Goal: Transaction & Acquisition: Purchase product/service

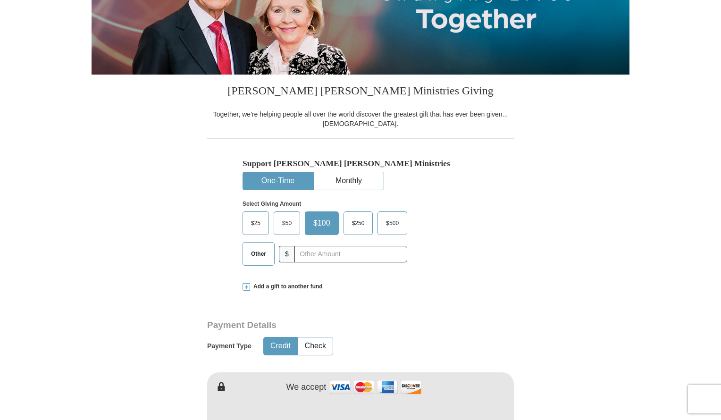
click at [255, 223] on span "$25" at bounding box center [255, 223] width 19 height 14
click at [0, 0] on input "$25" at bounding box center [0, 0] width 0 height 0
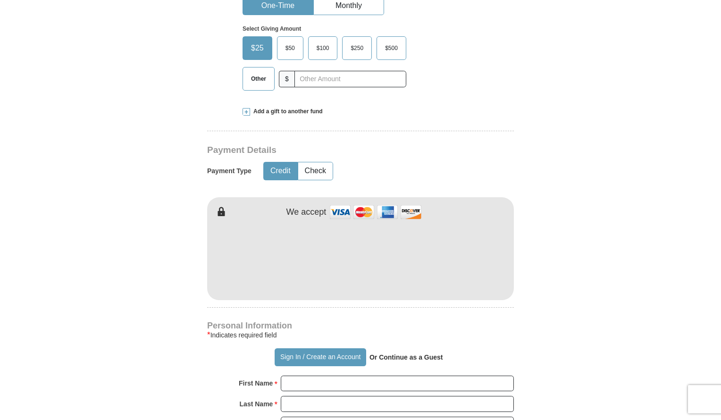
scroll to position [347, 0]
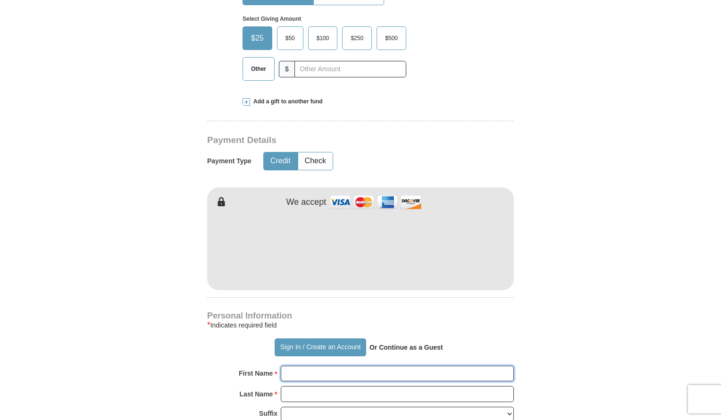
type input "Tolani"
type input "Akinyemi"
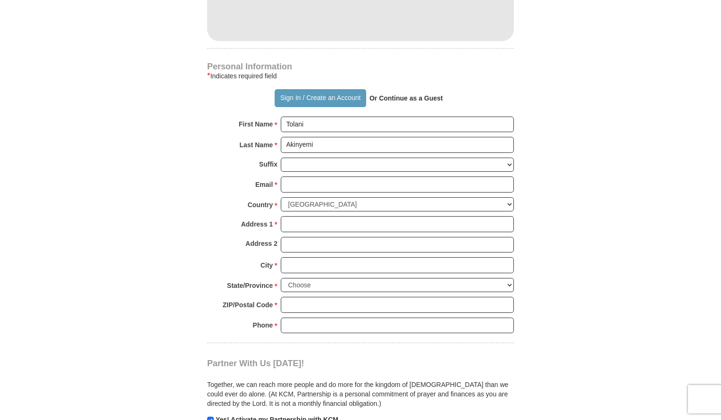
scroll to position [602, 0]
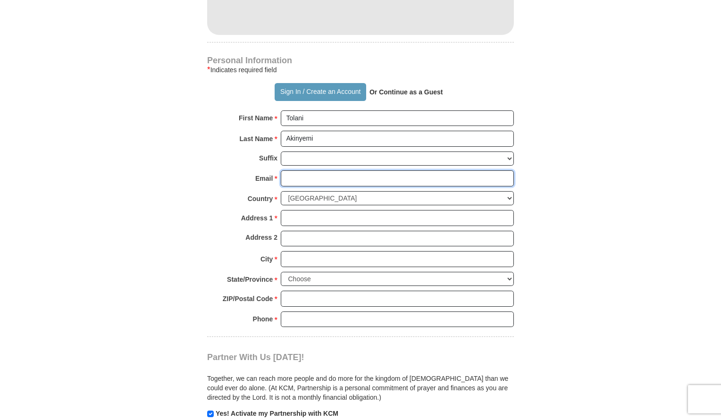
click at [330, 177] on input "Email *" at bounding box center [397, 178] width 233 height 16
type input "[EMAIL_ADDRESS][DOMAIN_NAME]"
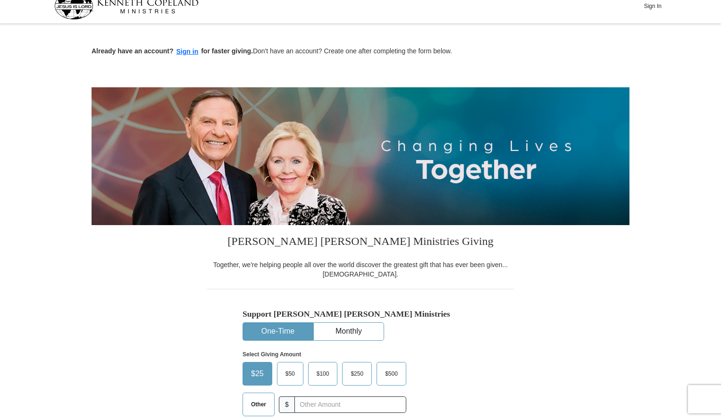
scroll to position [0, 0]
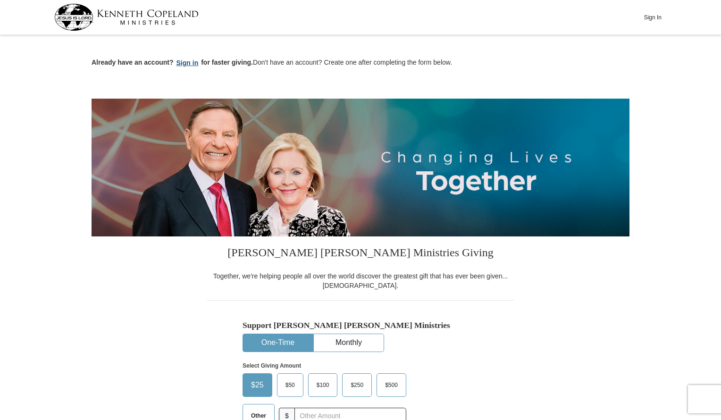
click at [192, 61] on button "Sign in" at bounding box center [188, 63] width 28 height 11
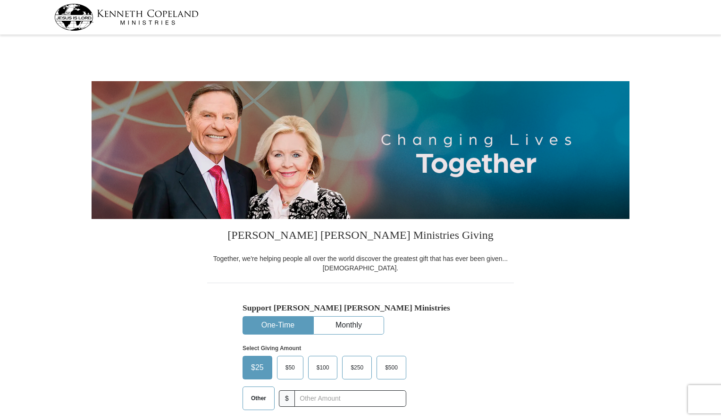
select select "PA"
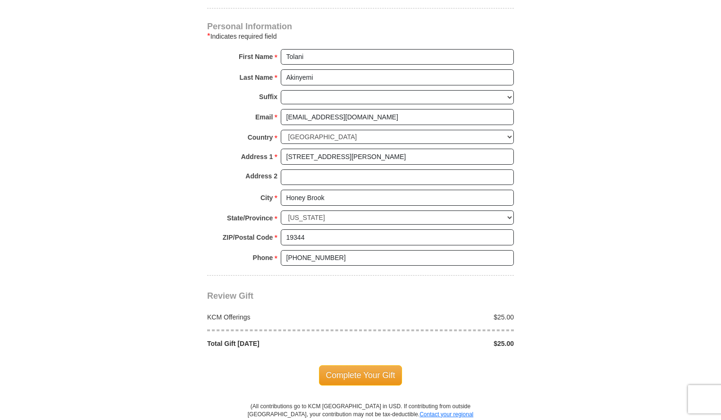
scroll to position [612, 0]
click at [358, 368] on span "Complete Your Gift" at bounding box center [360, 374] width 83 height 20
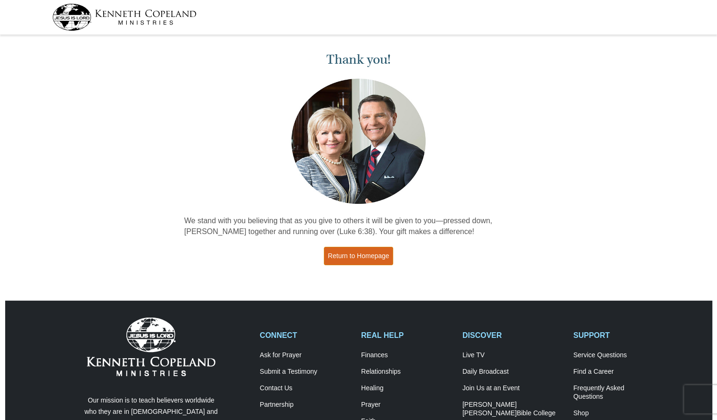
click at [359, 255] on link "Return to Homepage" at bounding box center [359, 256] width 70 height 18
